Goal: Find specific page/section

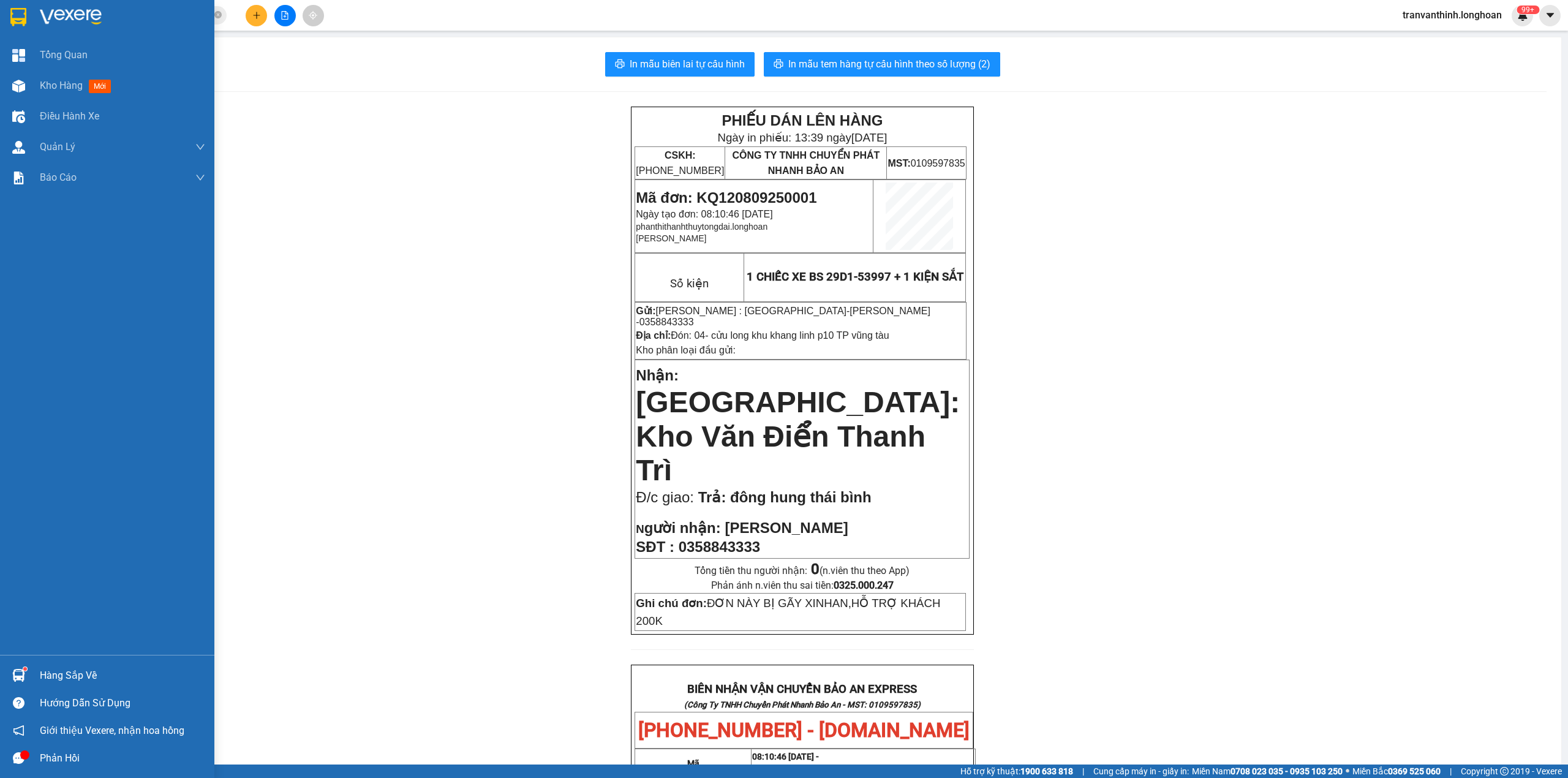
click at [44, 14] on img at bounding box center [71, 16] width 62 height 18
